Goal: Find specific page/section: Find specific page/section

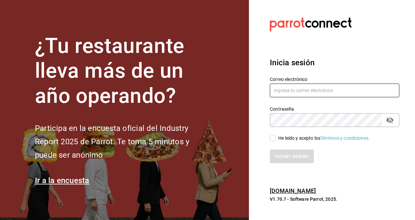
type input "[PERSON_NAME][EMAIL_ADDRESS][PERSON_NAME][DOMAIN_NAME]"
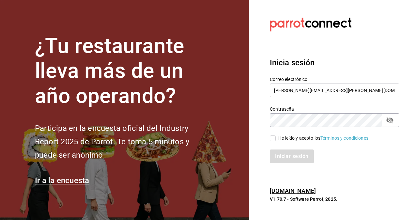
click at [388, 121] on icon "Campo de contraseña" at bounding box center [389, 120] width 7 height 6
click at [273, 136] on input "He leído y acepto los Términos y condiciones." at bounding box center [273, 138] width 6 height 6
checkbox input "true"
click at [291, 162] on button "Iniciar sesión" at bounding box center [292, 156] width 44 height 14
